Goal: Navigation & Orientation: Go to known website

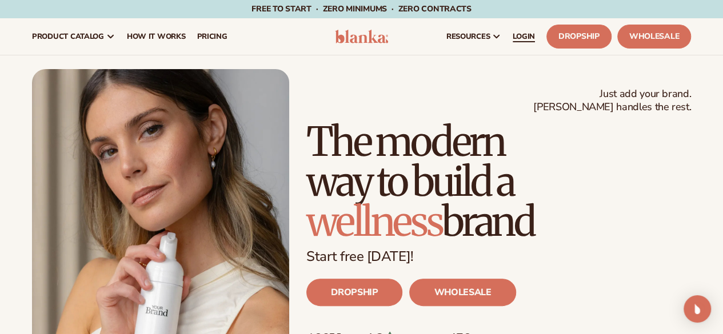
click at [530, 34] on span "LOGIN" at bounding box center [524, 36] width 22 height 9
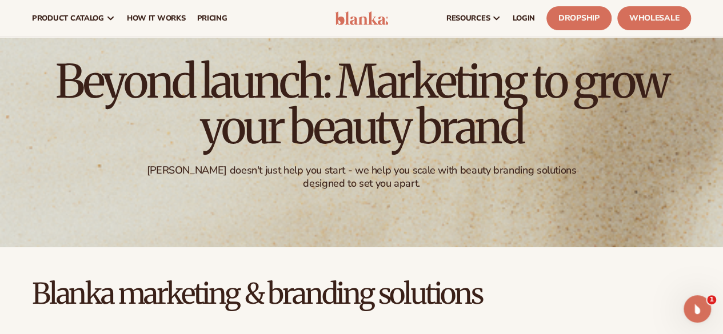
scroll to position [8, 0]
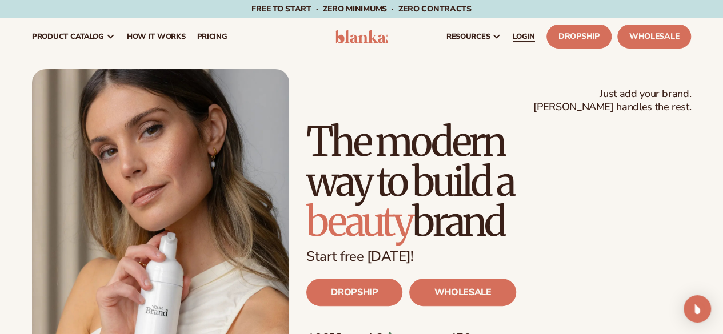
click at [529, 42] on link "LOGIN" at bounding box center [524, 36] width 34 height 37
